Goal: Transaction & Acquisition: Download file/media

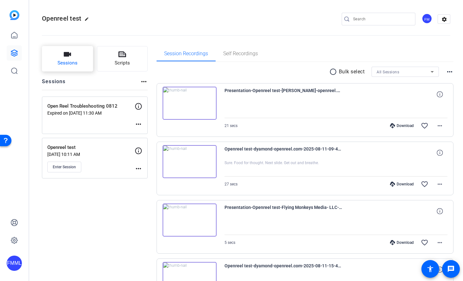
click at [83, 64] on button "Sessions" at bounding box center [67, 58] width 51 height 25
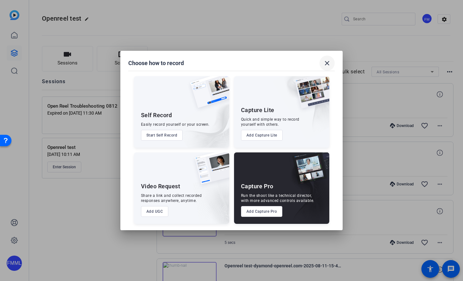
click at [326, 65] on mat-icon "close" at bounding box center [328, 63] width 8 height 8
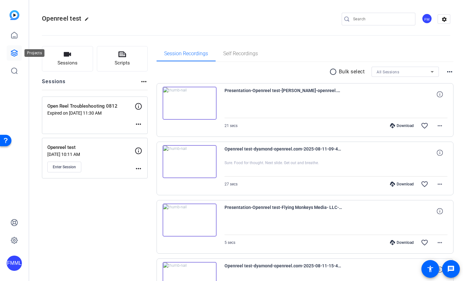
click at [17, 55] on icon at bounding box center [14, 53] width 6 height 6
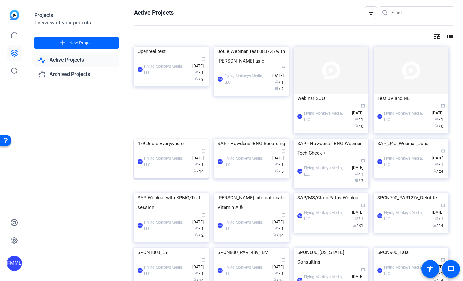
click at [170, 139] on img at bounding box center [171, 139] width 75 height 0
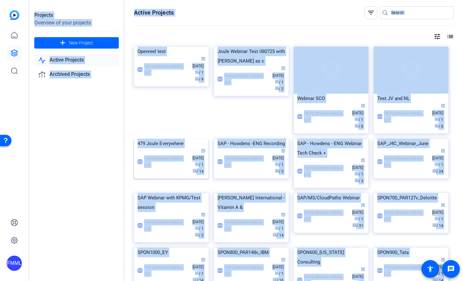
click at [170, 168] on div "Projects Overview of your projects add New Project Active Projects Archived Pro…" at bounding box center [246, 140] width 434 height 281
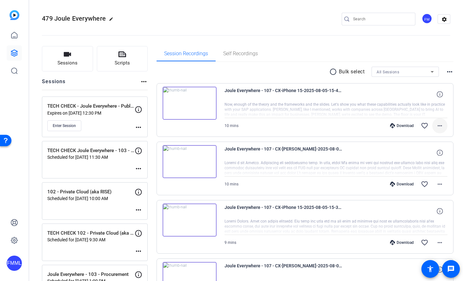
click at [441, 126] on mat-icon "more_horiz" at bounding box center [440, 126] width 8 height 8
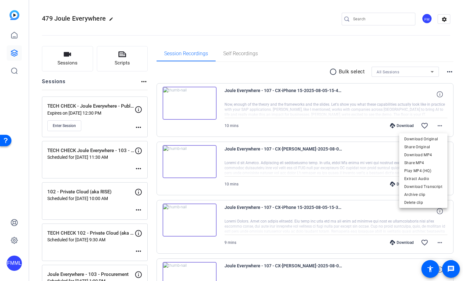
click at [458, 100] on div at bounding box center [231, 140] width 463 height 281
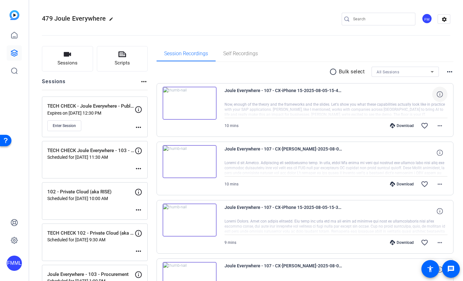
click at [439, 96] on icon at bounding box center [440, 94] width 6 height 6
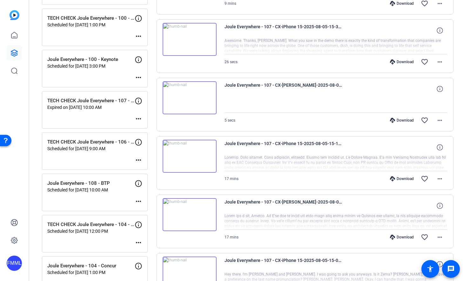
scroll to position [442, 0]
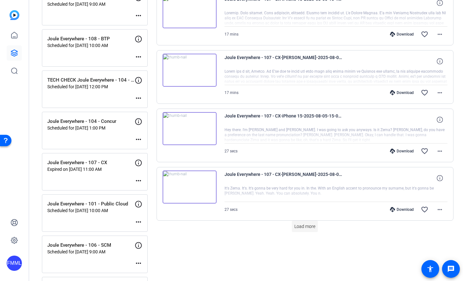
click at [310, 226] on span "Load more" at bounding box center [305, 226] width 21 height 7
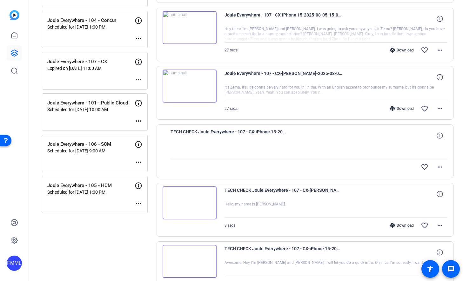
scroll to position [475, 0]
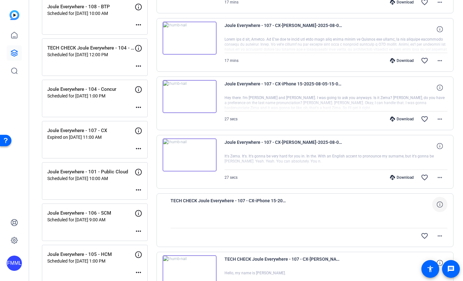
click at [441, 207] on icon at bounding box center [440, 205] width 6 height 6
click at [455, 178] on div "Sessions Scripts Sessions more_horiz TECH CHECK - Joule Everywhere - Public Clo…" at bounding box center [246, 7] width 434 height 887
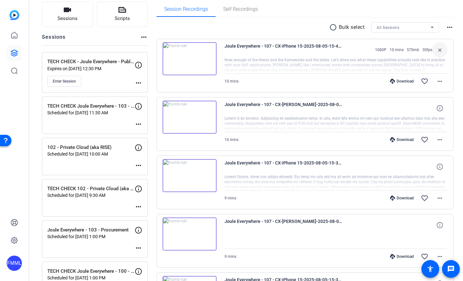
scroll to position [0, 0]
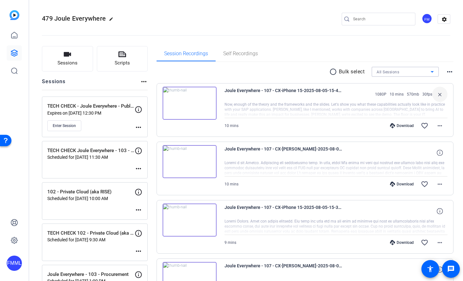
click at [431, 72] on icon at bounding box center [433, 72] width 8 height 8
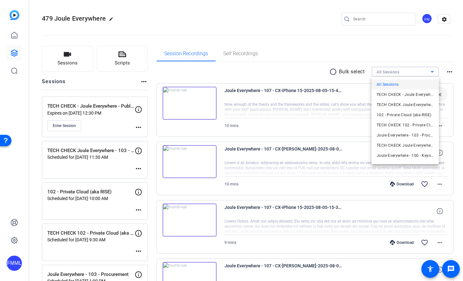
click at [459, 89] on div at bounding box center [231, 140] width 463 height 281
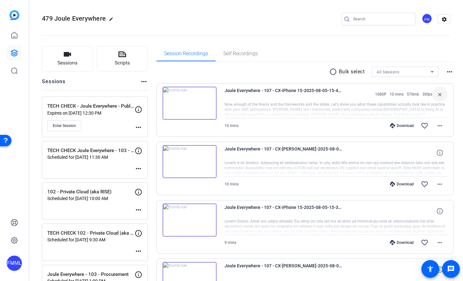
click at [450, 69] on mat-icon "more_horiz" at bounding box center [450, 72] width 8 height 8
click at [332, 70] on div at bounding box center [231, 140] width 463 height 281
click at [335, 72] on mat-icon "radio_button_unchecked" at bounding box center [335, 72] width 10 height 8
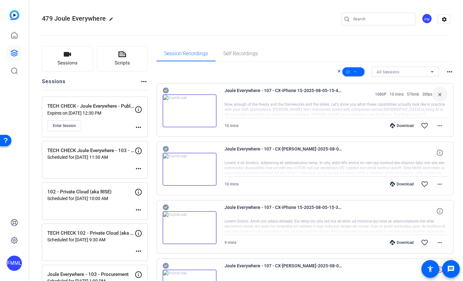
click at [447, 73] on mat-icon "more_horiz" at bounding box center [450, 72] width 8 height 8
click at [308, 75] on div at bounding box center [231, 140] width 463 height 281
click at [427, 72] on div "All Sessions" at bounding box center [404, 72] width 54 height 8
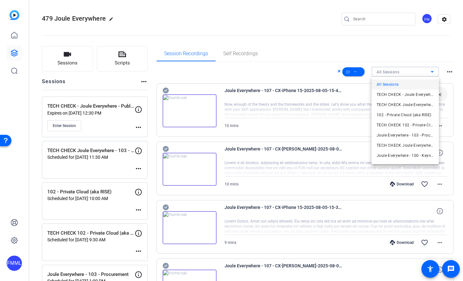
click at [306, 71] on div at bounding box center [231, 140] width 463 height 281
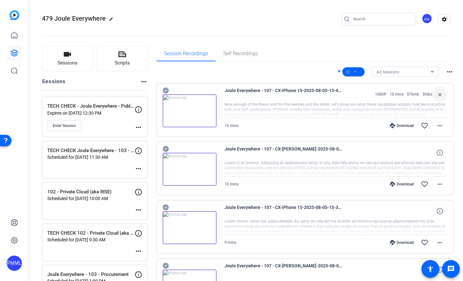
click at [451, 71] on mat-icon "more_horiz" at bounding box center [450, 72] width 8 height 8
click at [295, 85] on div at bounding box center [231, 140] width 463 height 281
click at [140, 81] on mat-icon "more_horiz" at bounding box center [144, 82] width 8 height 8
click at [141, 81] on div at bounding box center [231, 140] width 463 height 281
click at [172, 71] on div "All Sessions more_horiz" at bounding box center [306, 72] width 298 height 10
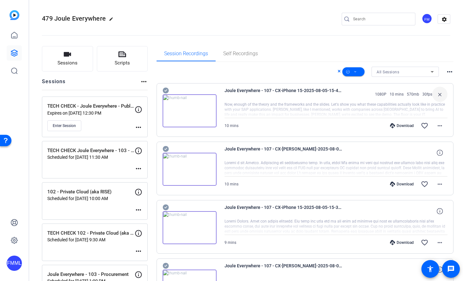
click at [401, 125] on div "Download" at bounding box center [402, 125] width 30 height 5
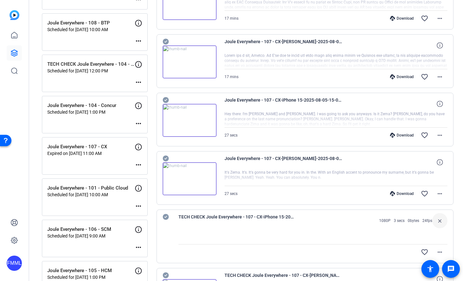
scroll to position [479, 0]
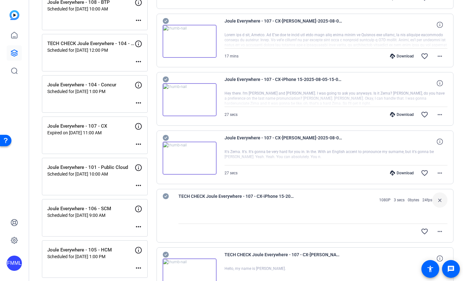
click at [80, 137] on div "Joule Everywhere - 107 - CX Expired on [DATE] 11:00 AM more_horiz" at bounding box center [95, 136] width 106 height 38
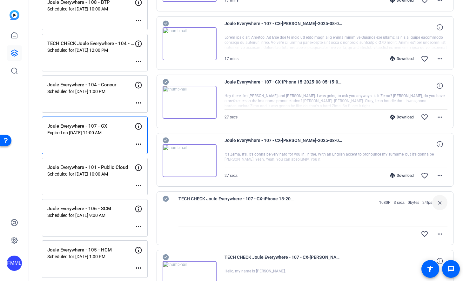
click at [80, 137] on div "Joule Everywhere - 107 - CX Expired on [DATE] 11:00 AM more_horiz" at bounding box center [95, 136] width 106 height 38
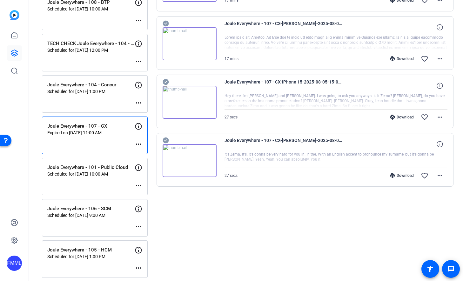
click at [140, 144] on mat-icon "more_horiz" at bounding box center [139, 144] width 8 height 8
click at [146, 154] on span "Edit Session" at bounding box center [154, 154] width 29 height 8
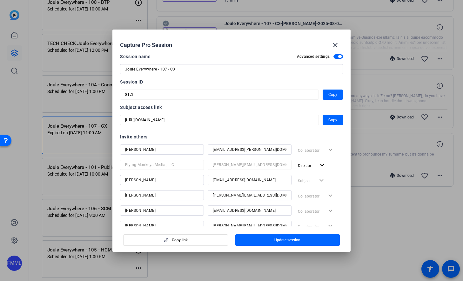
scroll to position [0, 0]
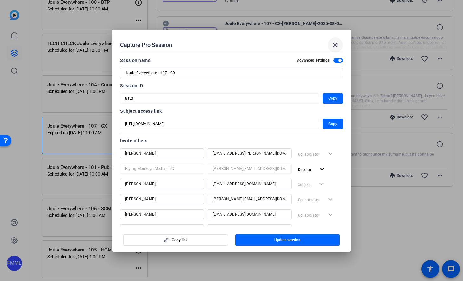
click at [338, 45] on mat-icon "close" at bounding box center [336, 45] width 8 height 8
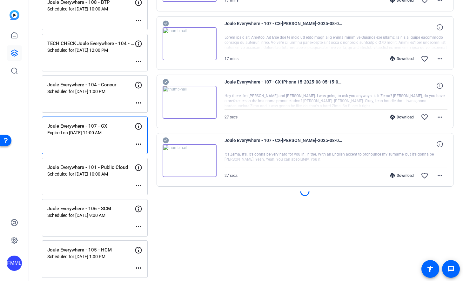
click at [140, 125] on icon at bounding box center [139, 127] width 8 height 8
click at [106, 128] on p "Joule Everywhere - 107 - CX" at bounding box center [90, 126] width 87 height 7
click at [101, 140] on div "Joule Everywhere - 107 - CX Expired on [DATE] 11:00 AM more_horiz" at bounding box center [95, 136] width 106 height 38
click at [439, 177] on mat-icon "more_horiz" at bounding box center [440, 176] width 8 height 8
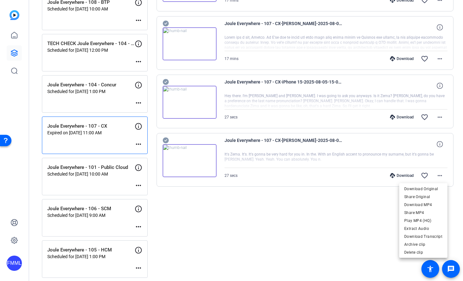
click at [374, 239] on div at bounding box center [231, 140] width 463 height 281
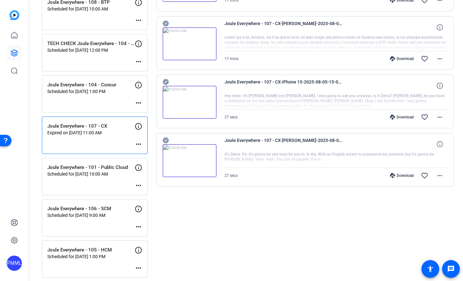
click at [401, 175] on div "Download" at bounding box center [402, 175] width 30 height 5
click at [403, 118] on div "Download" at bounding box center [402, 117] width 30 height 5
click at [401, 59] on div "Download" at bounding box center [402, 58] width 30 height 5
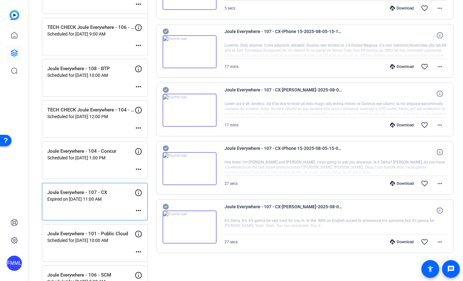
scroll to position [409, 0]
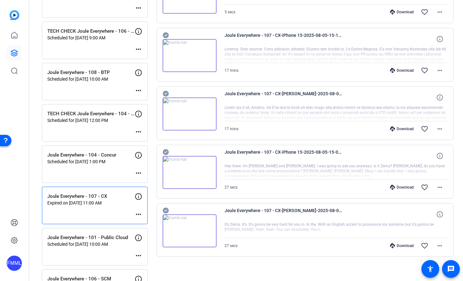
click at [404, 69] on div "Download" at bounding box center [402, 70] width 30 height 5
click at [400, 7] on div "Download favorite_border more_horiz" at bounding box center [369, 11] width 156 height 15
click at [402, 11] on div "Download" at bounding box center [402, 12] width 30 height 5
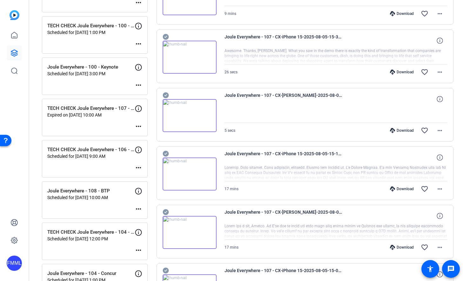
scroll to position [267, 0]
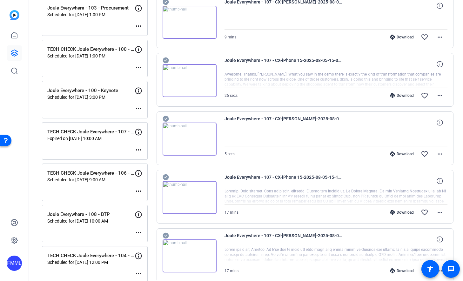
click at [404, 94] on div "Download" at bounding box center [402, 95] width 30 height 5
click at [402, 37] on div "Download" at bounding box center [402, 37] width 30 height 5
click at [404, 37] on div "Download" at bounding box center [402, 37] width 30 height 5
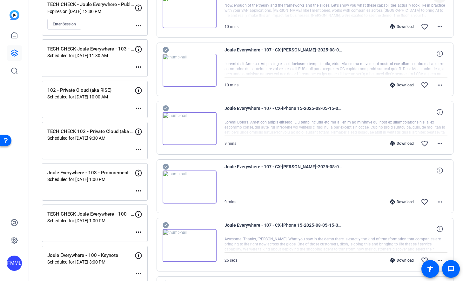
scroll to position [84, 0]
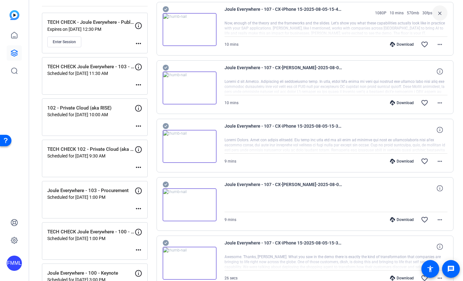
click at [404, 161] on div "Download" at bounding box center [402, 161] width 30 height 5
click at [405, 104] on div "Download" at bounding box center [402, 102] width 30 height 5
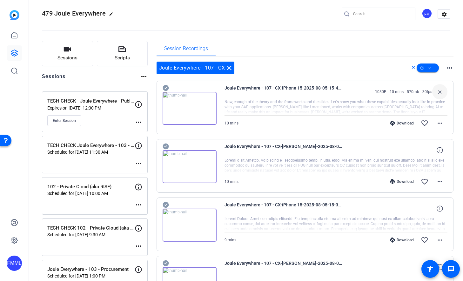
scroll to position [0, 0]
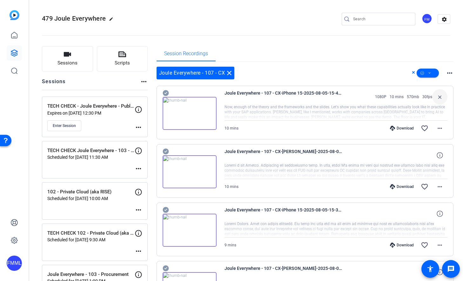
click at [401, 127] on div "Download" at bounding box center [402, 128] width 30 height 5
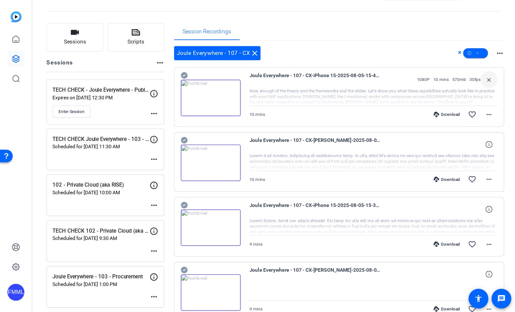
scroll to position [49, 0]
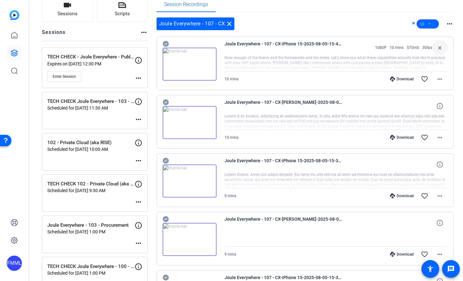
click at [414, 23] on icon at bounding box center [413, 23] width 3 height 8
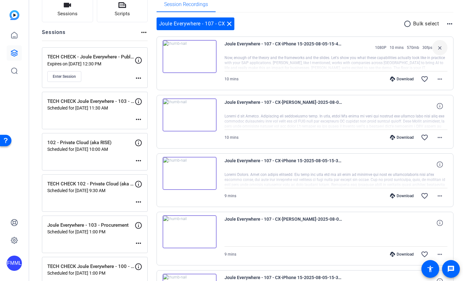
click at [293, 23] on div "Joule Everywhere - 107 - CX close radio_button_unchecked Bulk select more_horiz" at bounding box center [306, 23] width 298 height 13
click at [407, 138] on div "Download" at bounding box center [402, 137] width 30 height 5
click at [440, 136] on mat-icon "more_horiz" at bounding box center [440, 138] width 8 height 8
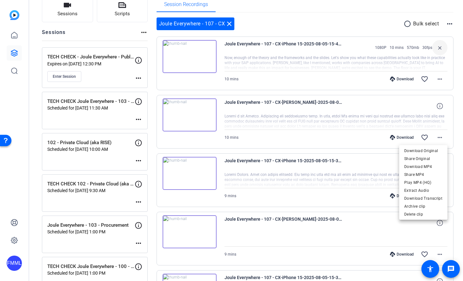
click at [374, 113] on div at bounding box center [231, 140] width 463 height 281
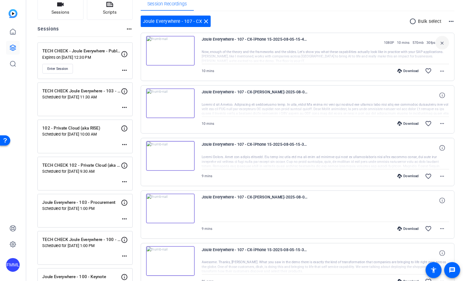
scroll to position [50, 0]
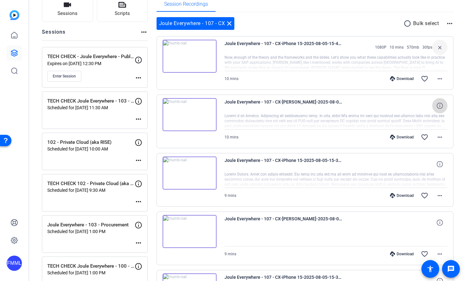
click at [441, 104] on icon at bounding box center [440, 106] width 6 height 6
click at [454, 99] on div "Joule Everywhere - 107 - CX-[PERSON_NAME]-2025-08-05-15-49-55-898-0 1080P 10 mi…" at bounding box center [306, 122] width 298 height 54
